Goal: Transaction & Acquisition: Book appointment/travel/reservation

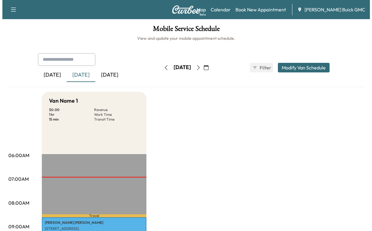
scroll to position [119, 0]
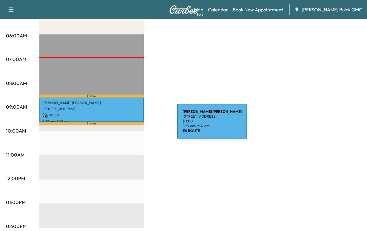
click at [133, 105] on p "[PERSON_NAME] [PERSON_NAME]" at bounding box center [91, 102] width 99 height 5
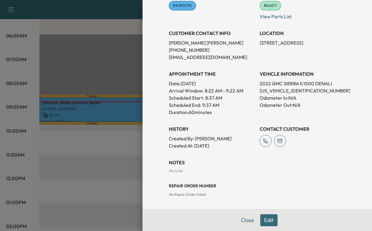
scroll to position [169, 0]
click at [260, 214] on button "Edit" at bounding box center [268, 220] width 17 height 12
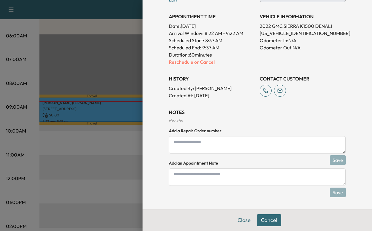
click at [182, 65] on p "Reschedule or Cancel" at bounding box center [212, 61] width 86 height 7
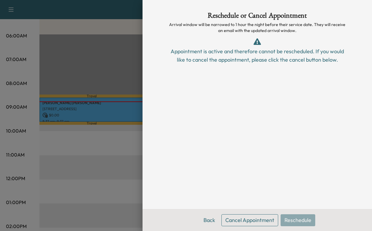
scroll to position [0, 0]
click at [114, 162] on div at bounding box center [186, 115] width 372 height 231
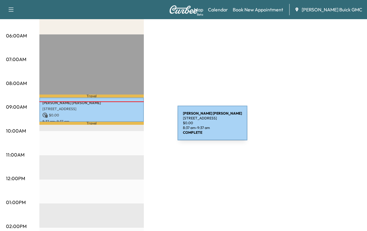
click at [133, 111] on p "[STREET_ADDRESS]" at bounding box center [91, 108] width 99 height 5
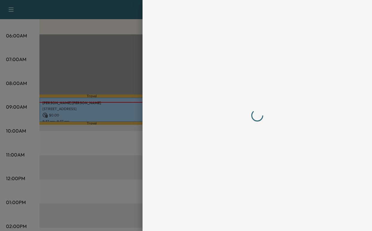
click at [142, 126] on div at bounding box center [256, 115] width 229 height 231
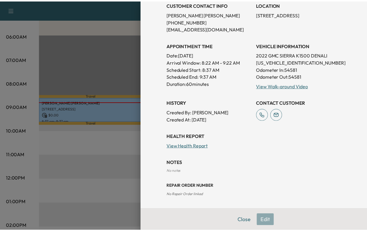
scroll to position [205, 0]
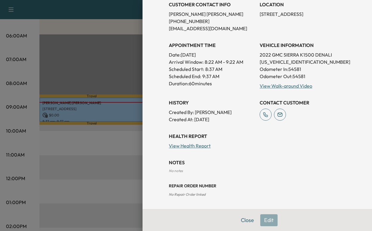
click at [237, 219] on button "Close" at bounding box center [247, 220] width 21 height 12
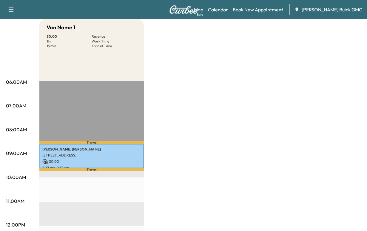
scroll to position [0, 0]
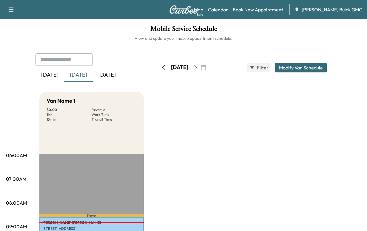
click at [122, 82] on div "[DATE]" at bounding box center [107, 75] width 29 height 14
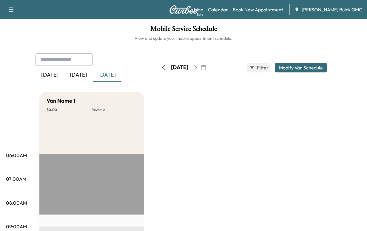
click at [278, 72] on button "Modify Van Schedule" at bounding box center [301, 68] width 52 height 10
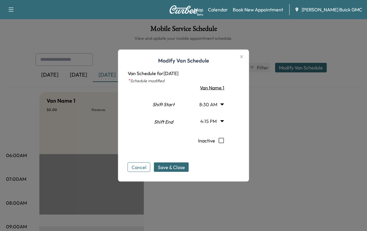
click at [230, 107] on body "Support Log Out Map Beta Calendar Book New Appointment [PERSON_NAME] Buick GMC …" at bounding box center [183, 115] width 367 height 231
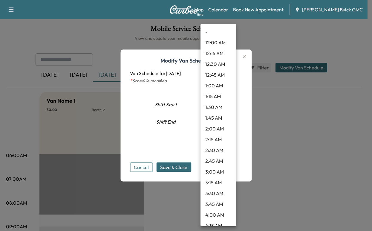
scroll to position [347, 0]
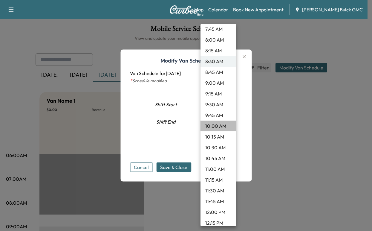
click at [220, 131] on li "10:00 AM" at bounding box center [218, 125] width 36 height 11
type input "**"
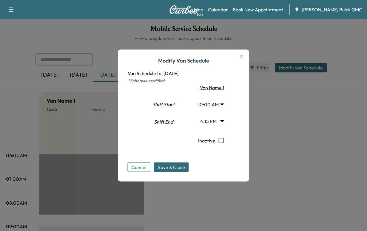
click at [229, 127] on body "Support Log Out Map Beta Calendar Book New Appointment [PERSON_NAME] Buick GMC …" at bounding box center [183, 115] width 367 height 231
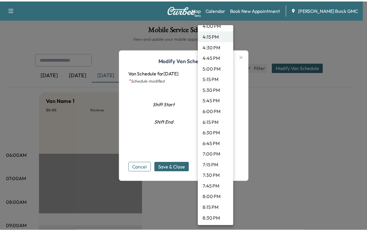
scroll to position [676, 0]
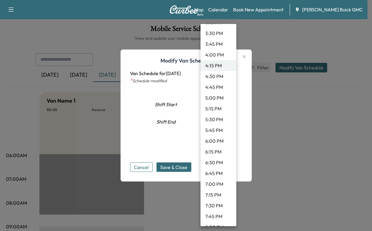
type input "**"
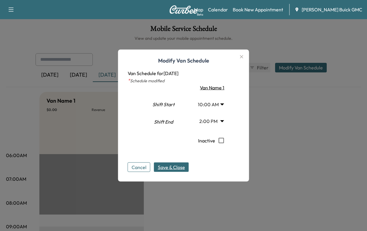
click at [167, 171] on span "Save & Close" at bounding box center [171, 166] width 27 height 7
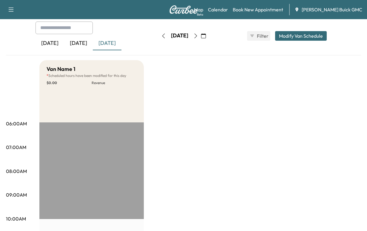
scroll to position [30, 0]
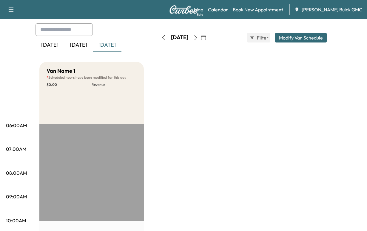
click at [91, 52] on div "[DATE]" at bounding box center [78, 45] width 29 height 14
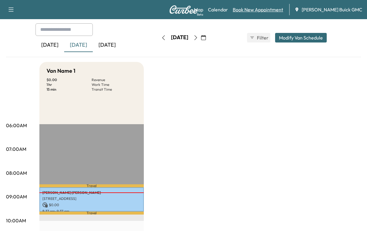
click at [251, 10] on link "Book New Appointment" at bounding box center [258, 9] width 50 height 7
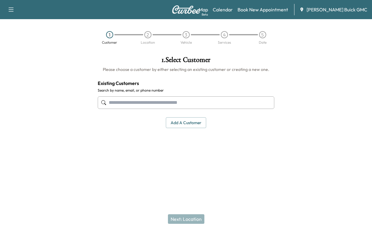
click at [124, 109] on input "text" at bounding box center [186, 102] width 177 height 13
paste input "**********"
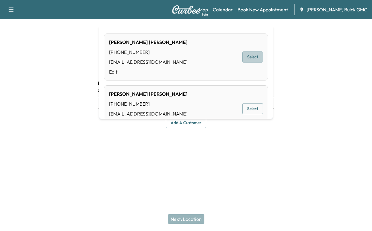
click at [246, 61] on button "Select" at bounding box center [252, 56] width 21 height 11
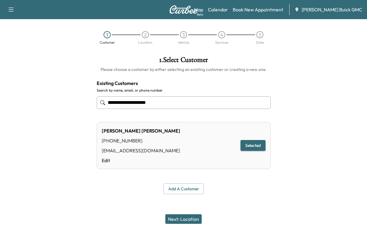
type input "**********"
click at [244, 151] on button "Selected" at bounding box center [253, 145] width 25 height 11
click at [180, 214] on button "Next: Location" at bounding box center [183, 219] width 36 height 10
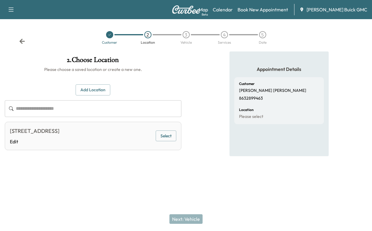
click at [157, 141] on button "Select" at bounding box center [166, 135] width 21 height 11
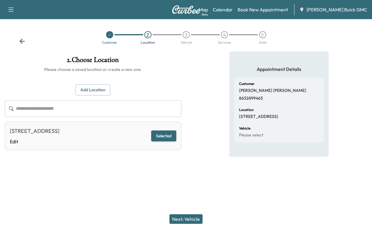
click at [174, 214] on button "Next: Vehicle" at bounding box center [185, 219] width 33 height 10
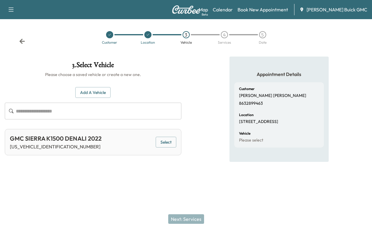
click at [162, 148] on button "Select" at bounding box center [166, 141] width 21 height 11
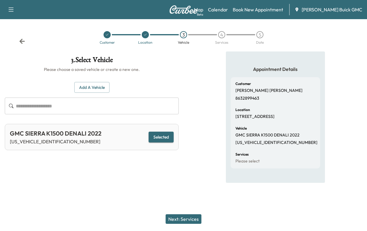
click at [187, 215] on button "Next: Services" at bounding box center [184, 219] width 36 height 10
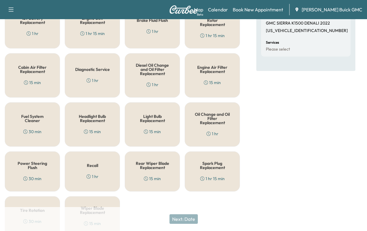
scroll to position [179, 0]
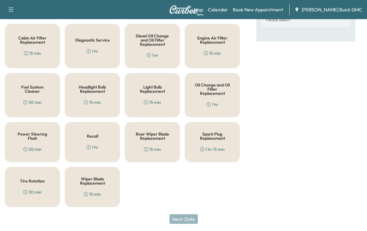
click at [208, 95] on h5 "Oil Change and Oil Filter Replacement" at bounding box center [213, 89] width 36 height 13
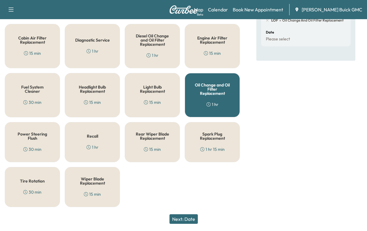
click at [178, 214] on button "Next: Date" at bounding box center [184, 219] width 28 height 10
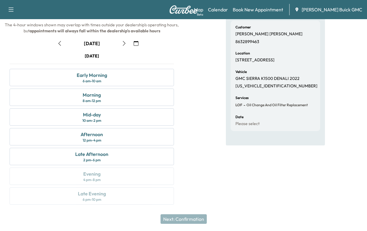
scroll to position [48, 0]
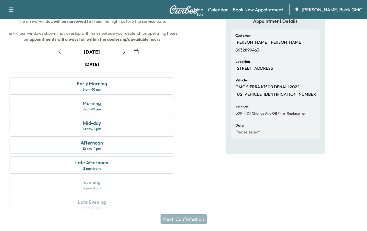
click at [138, 54] on icon "button" at bounding box center [136, 51] width 5 height 5
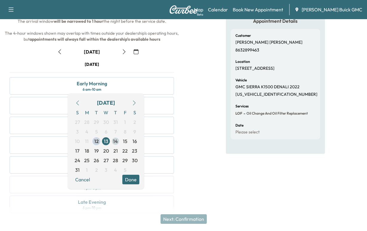
click at [115, 143] on span "14" at bounding box center [115, 140] width 5 height 7
click at [123, 184] on button "Done" at bounding box center [130, 179] width 17 height 10
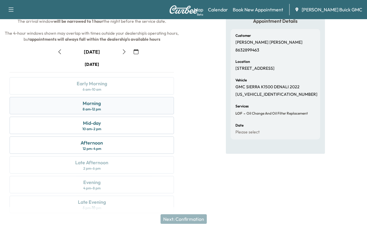
click at [89, 107] on div "Morning" at bounding box center [92, 102] width 18 height 7
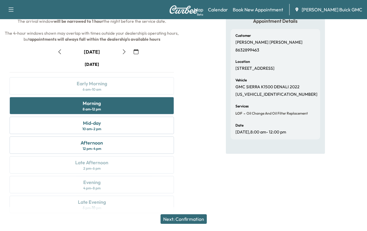
click at [173, 215] on button "Next: Confirmation" at bounding box center [184, 219] width 46 height 10
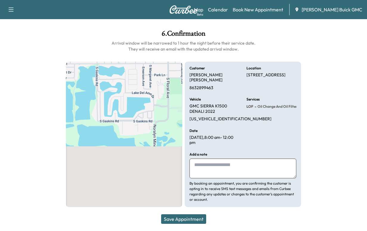
click at [173, 215] on button "Save Appointment" at bounding box center [183, 219] width 45 height 10
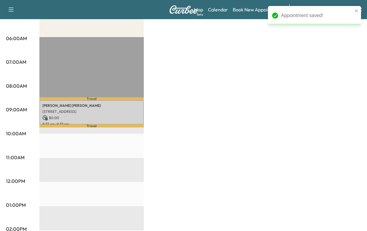
scroll to position [119, 0]
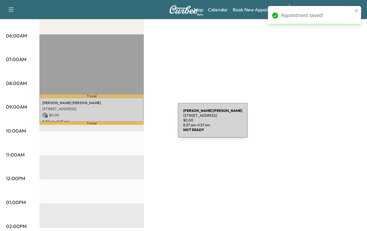
click at [133, 105] on p "[PERSON_NAME] [PERSON_NAME]" at bounding box center [91, 102] width 99 height 5
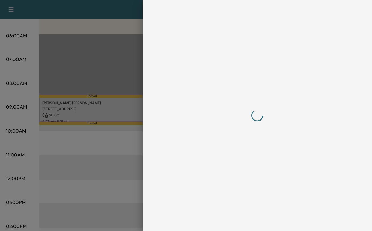
click at [142, 124] on div at bounding box center [256, 115] width 229 height 231
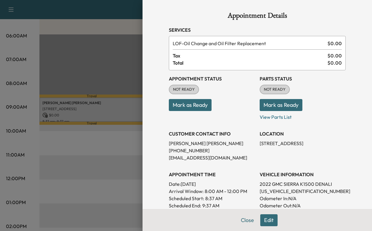
click at [187, 111] on button "Mark as Ready" at bounding box center [190, 105] width 43 height 12
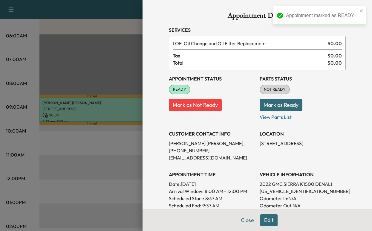
click at [276, 111] on button "Mark as Ready" at bounding box center [281, 105] width 43 height 12
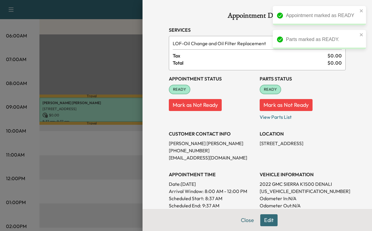
click at [93, 38] on div at bounding box center [186, 115] width 372 height 231
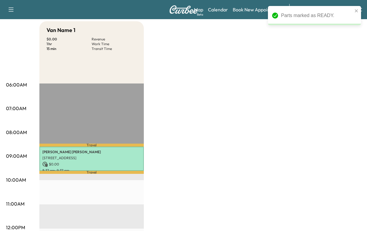
scroll to position [0, 0]
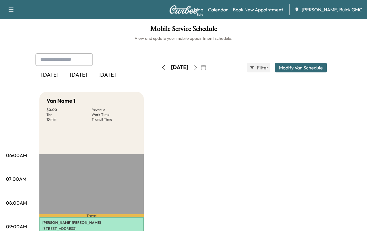
click at [83, 82] on div "[DATE]" at bounding box center [78, 75] width 29 height 14
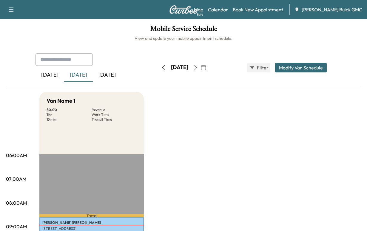
click at [122, 82] on div "[DATE]" at bounding box center [107, 75] width 29 height 14
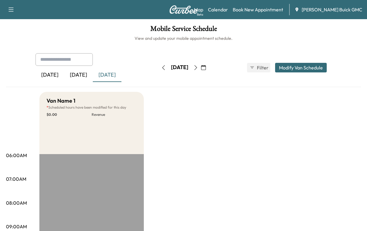
click at [91, 82] on div "[DATE]" at bounding box center [78, 75] width 29 height 14
